Goal: Information Seeking & Learning: Learn about a topic

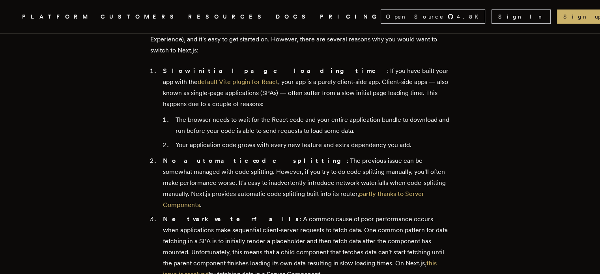
scroll to position [394, 0]
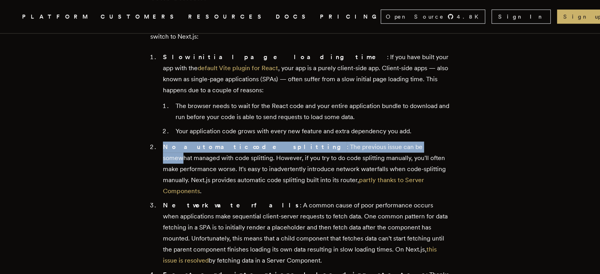
drag, startPoint x: 167, startPoint y: 134, endPoint x: 377, endPoint y: 136, distance: 210.2
click at [369, 142] on li "No automatic code splitting : The previous issue can be somewhat managed with c…" at bounding box center [304, 169] width 289 height 55
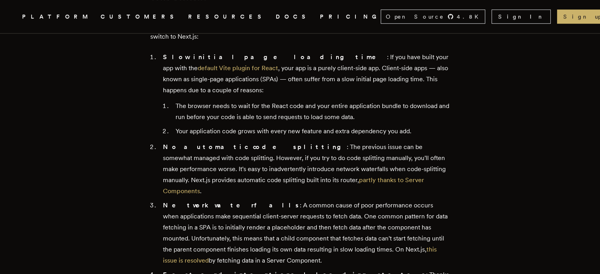
click at [404, 142] on li "No automatic code splitting : The previous issue can be somewhat managed with c…" at bounding box center [304, 169] width 289 height 55
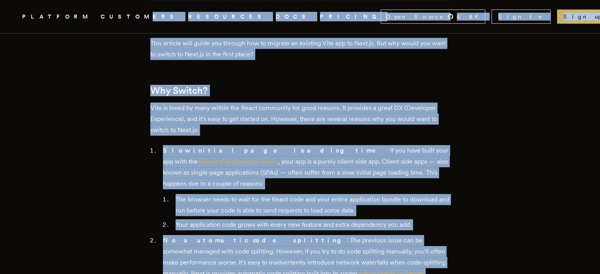
scroll to position [288, 0]
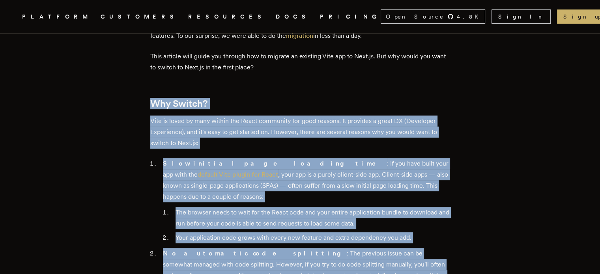
drag, startPoint x: 236, startPoint y: 198, endPoint x: 147, endPoint y: 106, distance: 127.4
copy div "Why Switch? Vite is loved by many within the React community for good reasons. …"
click at [306, 209] on li "The browser needs to wait for the React code and your entire application bundle…" at bounding box center [311, 218] width 277 height 22
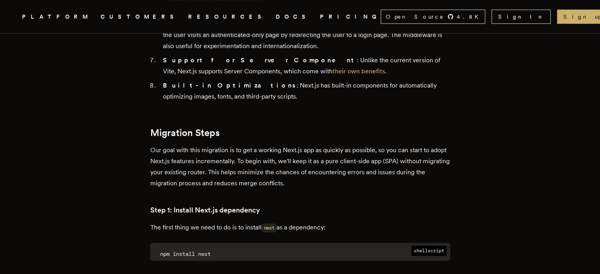
scroll to position [722, 0]
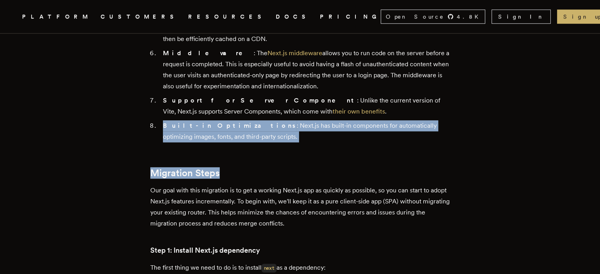
drag, startPoint x: 258, startPoint y: 107, endPoint x: 405, endPoint y: 129, distance: 149.1
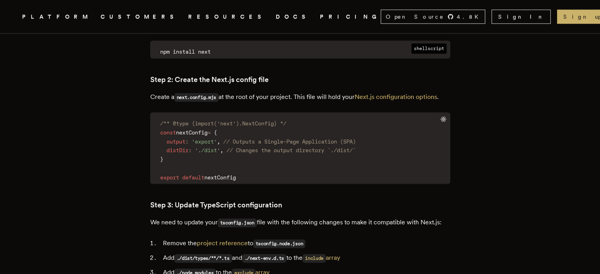
scroll to position [965, 0]
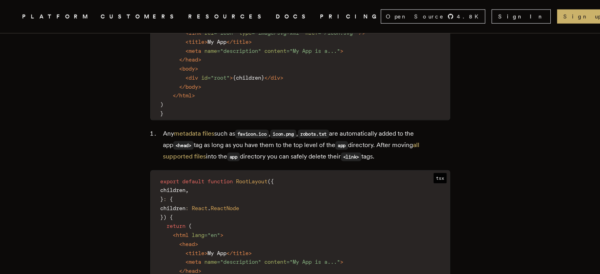
scroll to position [2187, 0]
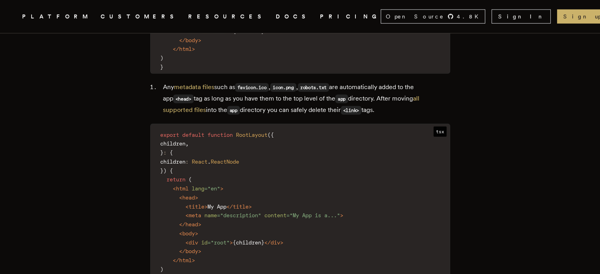
click at [7, 103] on div "Image by Evie S. on Unsplash Migrating from Vite to Next.js Igor Gassmann · 7/2…" at bounding box center [300, 266] width 600 height 4841
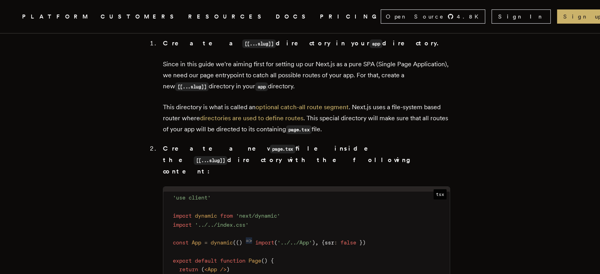
scroll to position [2770, 0]
click at [437, 188] on span "tsx" at bounding box center [439, 193] width 13 height 10
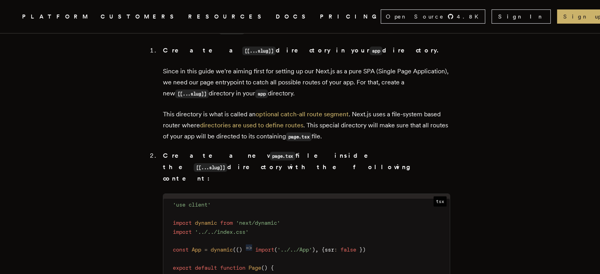
scroll to position [2762, 0]
click at [359, 246] on span at bounding box center [357, 249] width 3 height 6
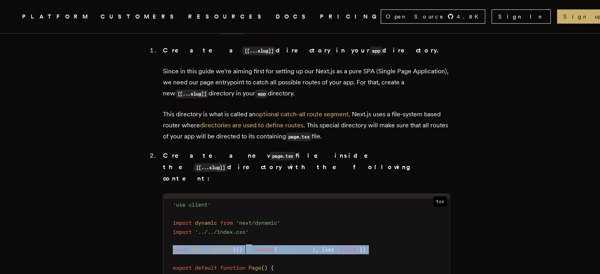
click at [359, 246] on span at bounding box center [357, 249] width 3 height 6
click at [393, 222] on code "'use client' import dynamic from 'next/dynamic' import '../../index.css' const …" at bounding box center [306, 245] width 286 height 93
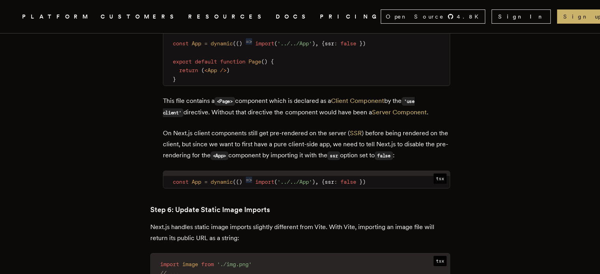
scroll to position [2969, 0]
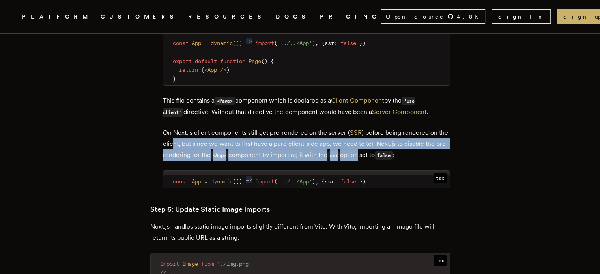
drag, startPoint x: 375, startPoint y: 125, endPoint x: 187, endPoint y: 120, distance: 188.2
click at [187, 127] on p "On Next.js client components still get pre-rendered on the server ( SSR ) befor…" at bounding box center [306, 144] width 287 height 34
click at [304, 127] on p "On Next.js client components still get pre-rendered on the server ( SSR ) befor…" at bounding box center [306, 144] width 287 height 34
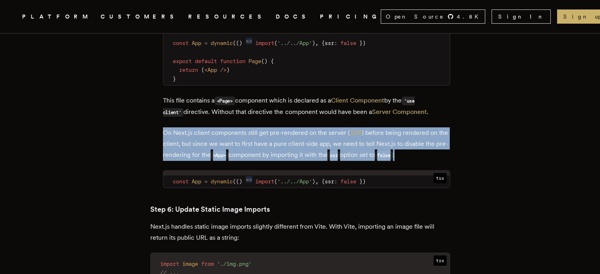
drag, startPoint x: 429, startPoint y: 125, endPoint x: 112, endPoint y: 101, distance: 318.4
click at [251, 127] on p "On Next.js client components still get pre-rendered on the server ( SSR ) befor…" at bounding box center [306, 144] width 287 height 34
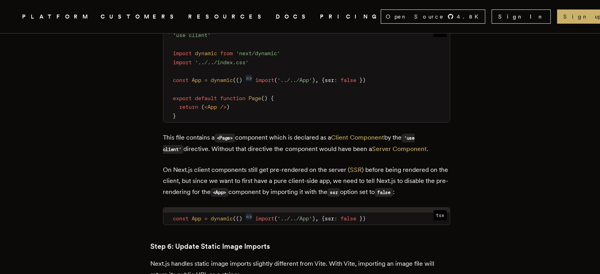
scroll to position [2971, 0]
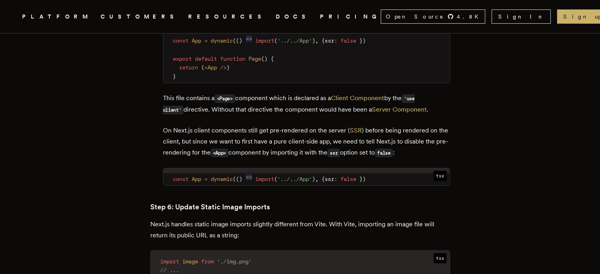
click at [441, 171] on span "tsx" at bounding box center [439, 176] width 13 height 10
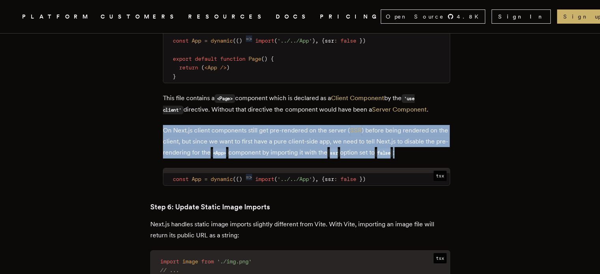
drag, startPoint x: 407, startPoint y: 127, endPoint x: 153, endPoint y: 101, distance: 255.3
click at [303, 125] on p "On Next.js client components still get pre-rendered on the server ( SSR ) befor…" at bounding box center [306, 142] width 287 height 34
click at [334, 125] on p "On Next.js client components still get pre-rendered on the server ( SSR ) befor…" at bounding box center [306, 142] width 287 height 34
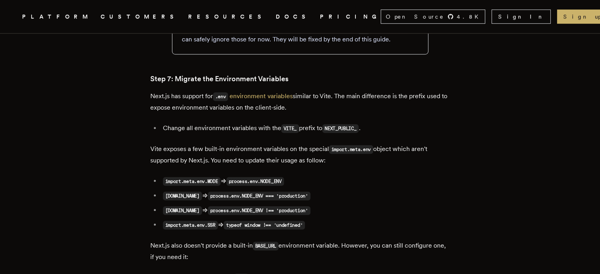
scroll to position [3484, 0]
click at [284, 176] on code "process.env.NODE_ENV" at bounding box center [255, 180] width 58 height 9
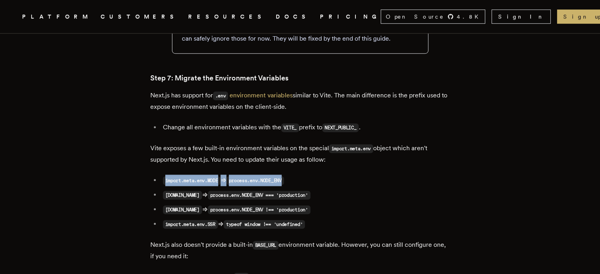
drag, startPoint x: 295, startPoint y: 161, endPoint x: 148, endPoint y: 159, distance: 146.7
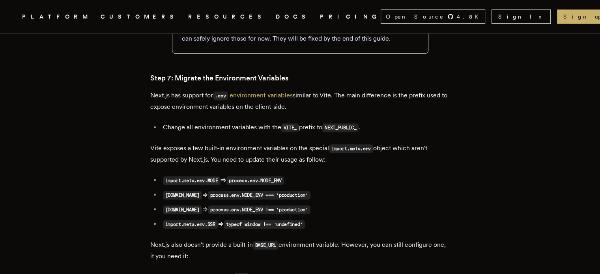
click at [329, 175] on ul "import.meta.env.MODE ⇒ process.env.NODE_ENV import.meta.env.PROD ⇒ process.env.…" at bounding box center [300, 202] width 300 height 55
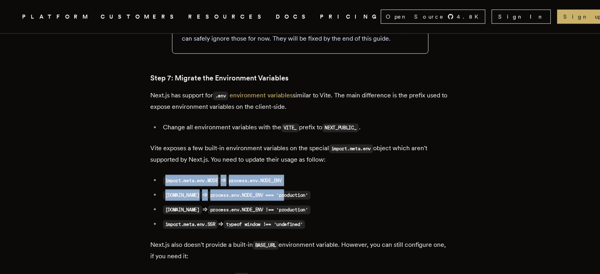
drag, startPoint x: 231, startPoint y: 164, endPoint x: 147, endPoint y: 164, distance: 84.0
click at [308, 191] on code "process.env.NODE_ENV === 'production'" at bounding box center [259, 195] width 103 height 9
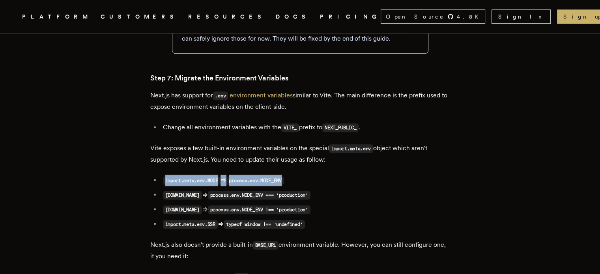
drag, startPoint x: 299, startPoint y: 162, endPoint x: 159, endPoint y: 162, distance: 139.2
click at [160, 175] on li "import.meta.env.MODE ⇒ process.env.NODE_ENV" at bounding box center [304, 180] width 289 height 11
click at [246, 176] on code "process.env.NODE_ENV" at bounding box center [255, 180] width 58 height 9
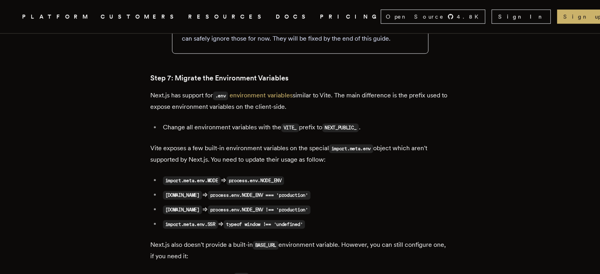
click at [284, 176] on code "process.env.NODE_ENV" at bounding box center [255, 180] width 58 height 9
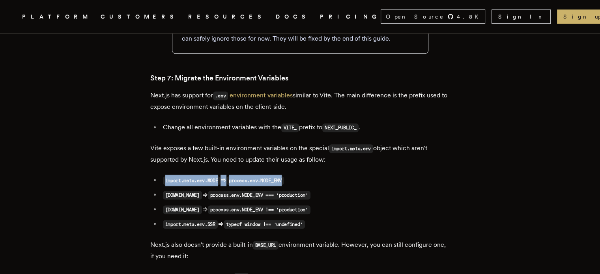
click at [284, 176] on code "process.env.NODE_ENV" at bounding box center [255, 180] width 58 height 9
click at [320, 175] on li "import.meta.env.MODE ⇒ process.env.NODE_ENV" at bounding box center [304, 180] width 289 height 11
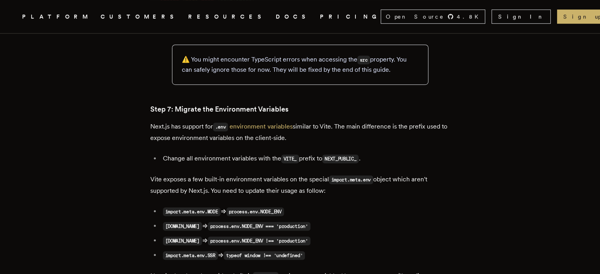
scroll to position [3492, 0]
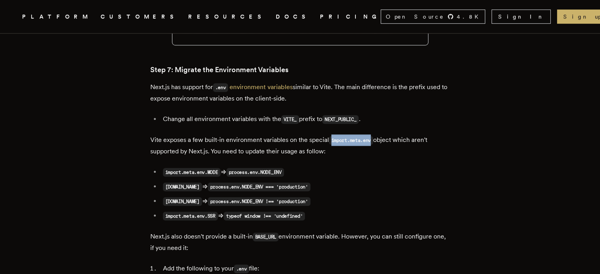
drag, startPoint x: 374, startPoint y: 118, endPoint x: 332, endPoint y: 123, distance: 42.5
click at [332, 136] on code "import.meta.env" at bounding box center [351, 140] width 45 height 9
click at [370, 136] on code "import.meta.env" at bounding box center [351, 140] width 45 height 9
click at [366, 166] on li "import.meta.env.MODE ⇒ process.env.NODE_ENV" at bounding box center [304, 171] width 289 height 11
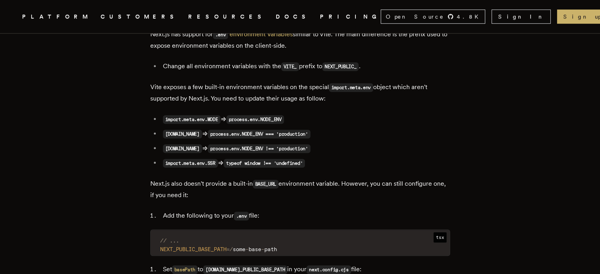
scroll to position [3532, 0]
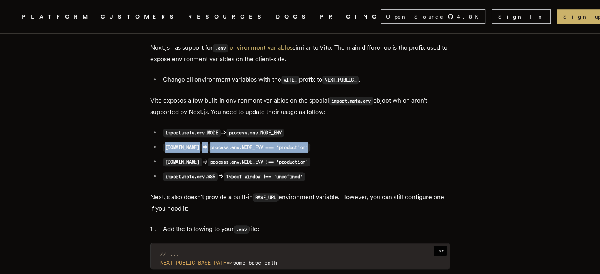
drag, startPoint x: 337, startPoint y: 127, endPoint x: 159, endPoint y: 125, distance: 177.5
click at [160, 142] on li "import.meta.env.PROD ⇒ process.env.NODE_ENV === 'production'" at bounding box center [304, 147] width 289 height 11
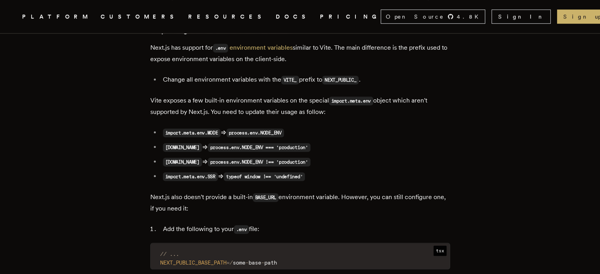
click at [277, 134] on ul "import.meta.env.MODE ⇒ process.env.NODE_ENV import.meta.env.PROD ⇒ process.env.…" at bounding box center [300, 154] width 300 height 55
drag, startPoint x: 363, startPoint y: 132, endPoint x: 379, endPoint y: 143, distance: 19.6
click at [379, 142] on ul "import.meta.env.MODE ⇒ process.env.NODE_ENV import.meta.env.PROD ⇒ process.env.…" at bounding box center [300, 154] width 300 height 55
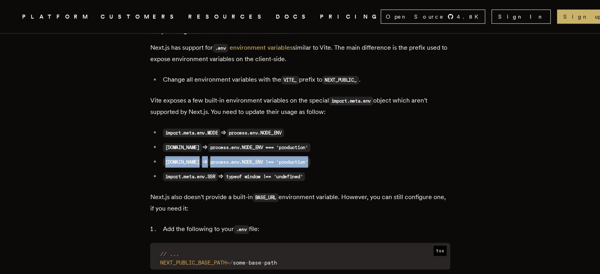
click at [379, 156] on li "import.meta.env.DEV ⇒ process.env.NODE_ENV !== 'production'" at bounding box center [304, 161] width 289 height 11
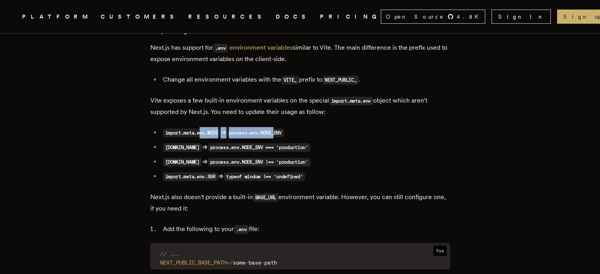
drag, startPoint x: 294, startPoint y: 104, endPoint x: 286, endPoint y: 112, distance: 11.2
click at [286, 127] on li "import.meta.env.MODE ⇒ process.env.NODE_ENV" at bounding box center [304, 132] width 289 height 11
click at [284, 129] on code "process.env.NODE_ENV" at bounding box center [255, 133] width 58 height 9
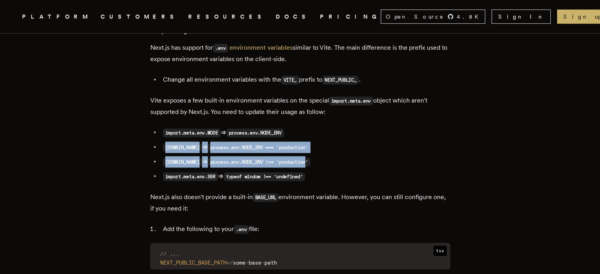
drag, startPoint x: 332, startPoint y: 140, endPoint x: 300, endPoint y: 114, distance: 41.6
click at [299, 127] on ul "import.meta.env.MODE ⇒ process.env.NODE_ENV import.meta.env.PROD ⇒ process.env.…" at bounding box center [300, 154] width 300 height 55
click at [361, 142] on li "import.meta.env.PROD ⇒ process.env.NODE_ENV === 'production'" at bounding box center [304, 147] width 289 height 11
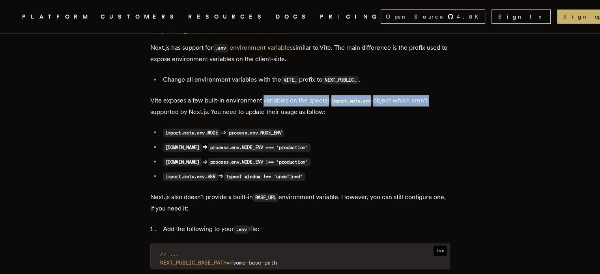
drag, startPoint x: 433, startPoint y: 78, endPoint x: 316, endPoint y: 86, distance: 117.0
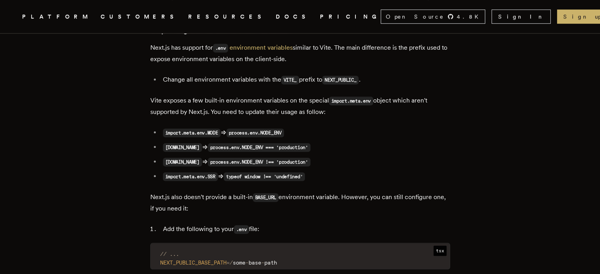
click at [253, 95] on p "Vite exposes a few built-in environment variables on the special import.meta.en…" at bounding box center [300, 106] width 300 height 22
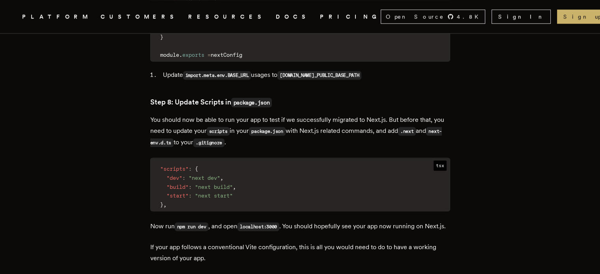
scroll to position [3887, 0]
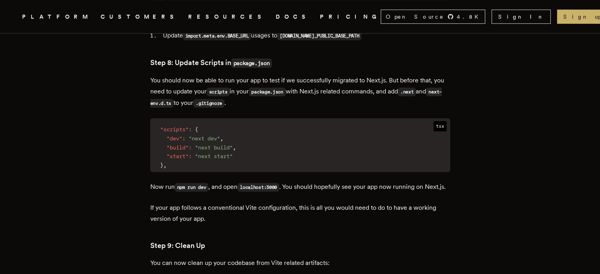
click at [272, 86] on p "You should now be able to run your app to test if we successfully migrated to N…" at bounding box center [300, 92] width 300 height 34
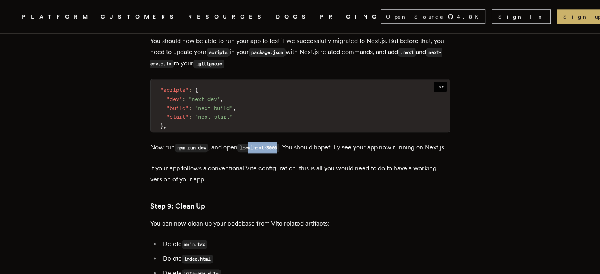
drag, startPoint x: 261, startPoint y: 131, endPoint x: 287, endPoint y: 133, distance: 26.5
click at [279, 144] on code "localhost:3000" at bounding box center [258, 148] width 42 height 9
click at [293, 142] on p "Now run npm run dev , and open localhost:3000 . You should hopefully see your a…" at bounding box center [300, 147] width 300 height 11
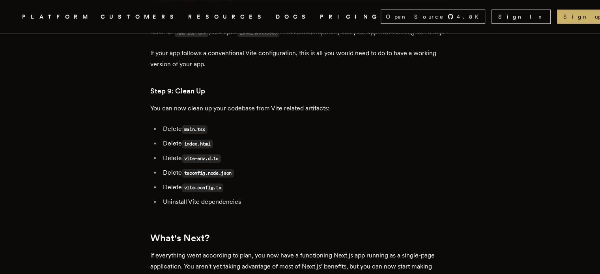
scroll to position [4044, 0]
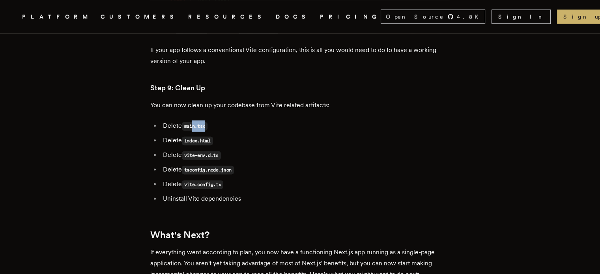
drag, startPoint x: 205, startPoint y: 118, endPoint x: 237, endPoint y: 119, distance: 31.2
click at [237, 120] on li "Delete main.tsx" at bounding box center [304, 125] width 289 height 11
click at [247, 120] on li "Delete main.tsx" at bounding box center [304, 125] width 289 height 11
drag, startPoint x: 185, startPoint y: 130, endPoint x: 260, endPoint y: 134, distance: 75.4
click at [253, 135] on li "Delete index.html" at bounding box center [304, 140] width 289 height 11
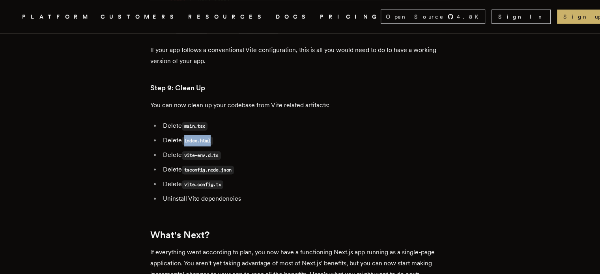
click at [261, 135] on li "Delete index.html" at bounding box center [304, 140] width 289 height 11
drag, startPoint x: 230, startPoint y: 149, endPoint x: 252, endPoint y: 149, distance: 22.1
click at [241, 149] on li "Delete vite-env.d.ts" at bounding box center [304, 154] width 289 height 11
drag, startPoint x: 175, startPoint y: 173, endPoint x: 291, endPoint y: 175, distance: 116.0
click at [289, 175] on ul "Delete main.tsx Delete index.html Delete vite-env.d.ts Delete tsconfig.node.jso…" at bounding box center [300, 162] width 300 height 84
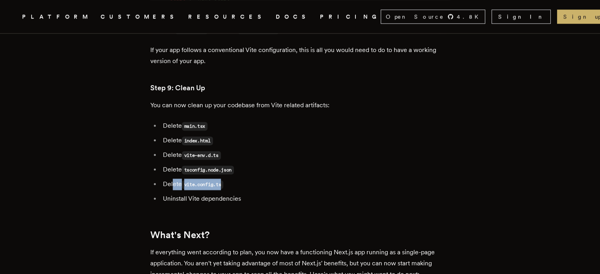
click at [299, 179] on li "Delete vite.config.ts" at bounding box center [304, 184] width 289 height 11
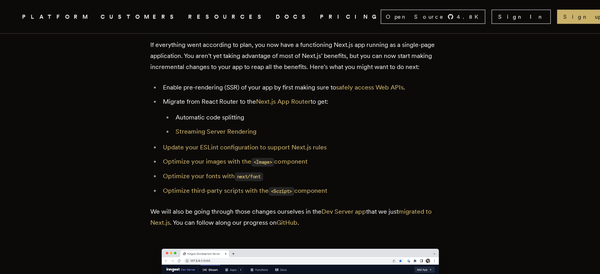
scroll to position [4233, 0]
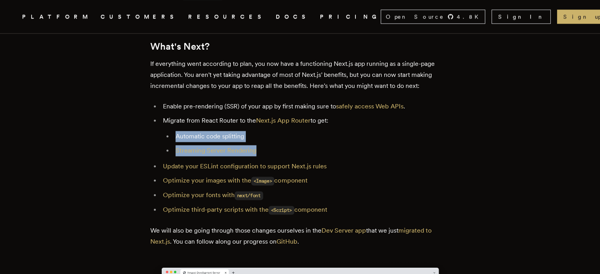
drag, startPoint x: 269, startPoint y: 141, endPoint x: 159, endPoint y: 121, distance: 111.3
click at [159, 121] on ul "Enable pre-rendering (SSR) of your app by first making sure to safely access We…" at bounding box center [300, 158] width 300 height 115
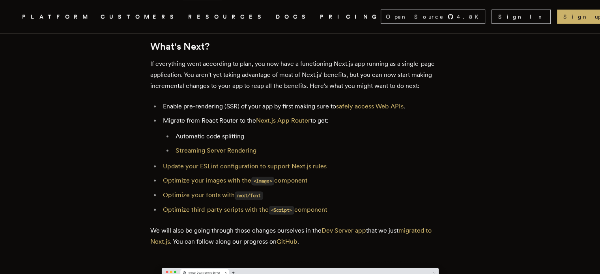
click at [185, 118] on li "Migrate from React Router to the Next.js App Router to get: Automatic code spli…" at bounding box center [304, 135] width 289 height 41
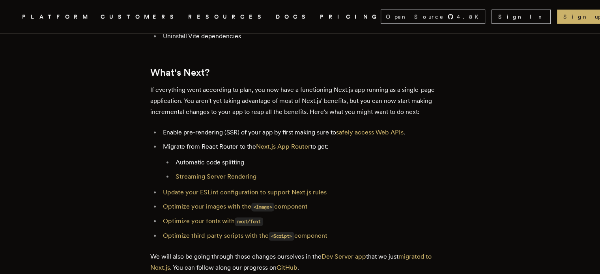
scroll to position [4193, 0]
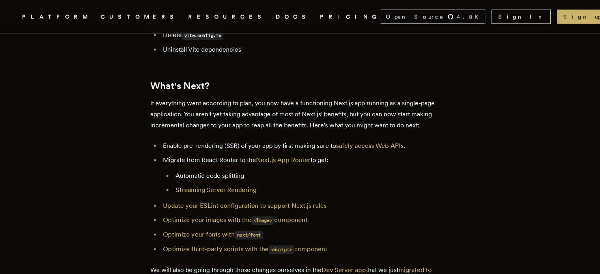
drag, startPoint x: 19, startPoint y: 107, endPoint x: 57, endPoint y: 63, distance: 58.4
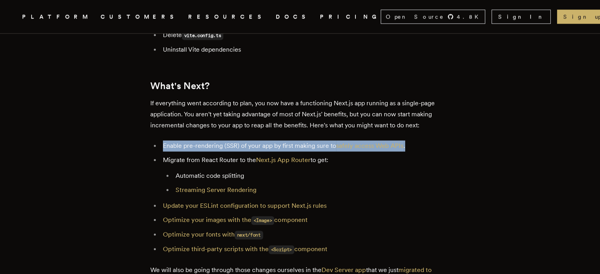
drag, startPoint x: 166, startPoint y: 140, endPoint x: 428, endPoint y: 143, distance: 262.3
click at [425, 143] on li "Enable pre-rendering (SSR) of your app by first making sure to safely access We…" at bounding box center [304, 145] width 289 height 11
click at [437, 143] on li "Enable pre-rendering (SSR) of your app by first making sure to safely access We…" at bounding box center [304, 145] width 289 height 11
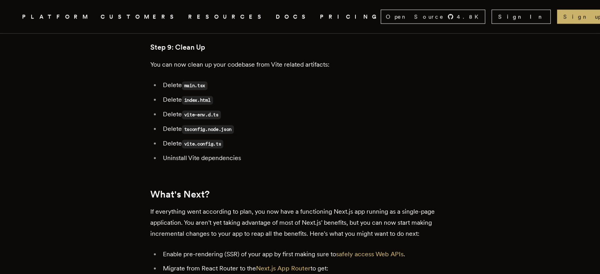
scroll to position [4075, 0]
